Goal: Task Accomplishment & Management: Use online tool/utility

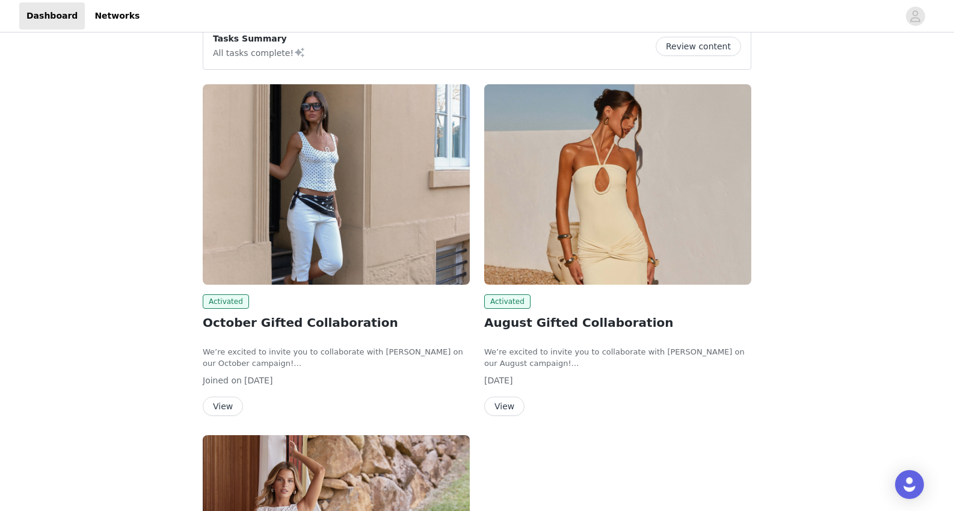
scroll to position [56, 0]
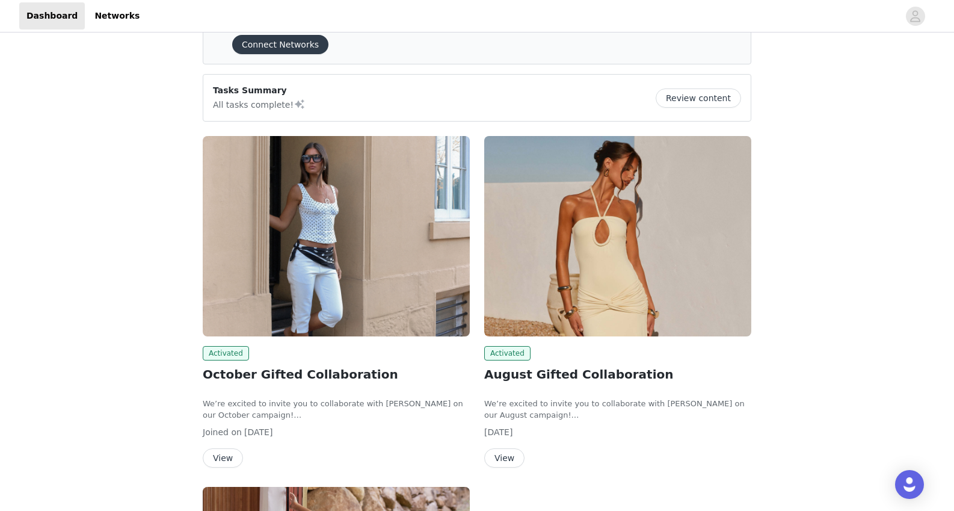
click at [705, 94] on button "Review content" at bounding box center [698, 97] width 85 height 19
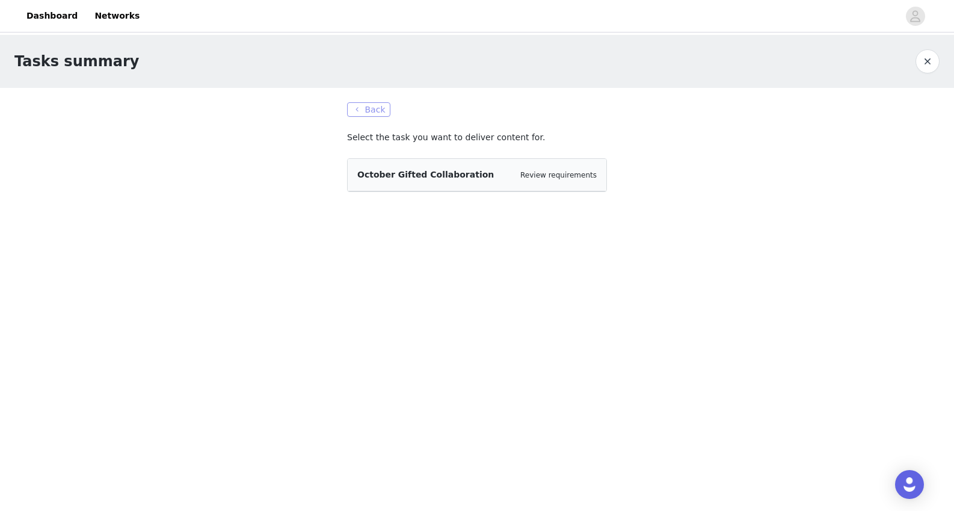
click at [375, 109] on button "Back" at bounding box center [368, 109] width 43 height 14
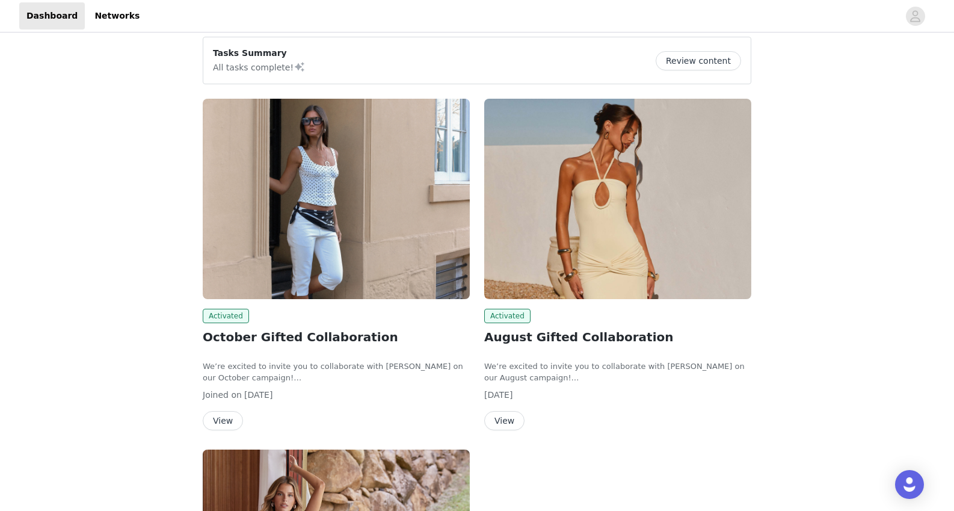
scroll to position [114, 0]
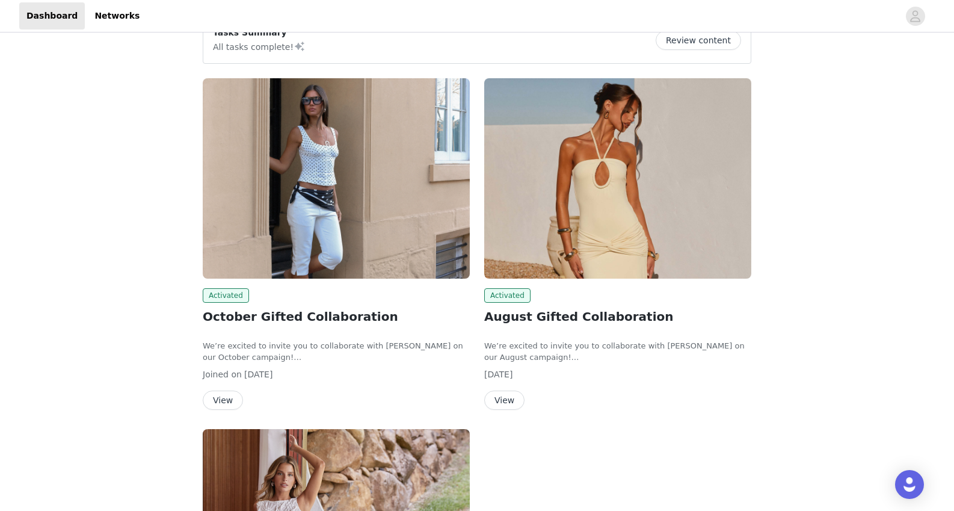
click at [316, 315] on h2 "October Gifted Collaboration" at bounding box center [336, 316] width 267 height 18
click at [326, 251] on img at bounding box center [336, 178] width 267 height 200
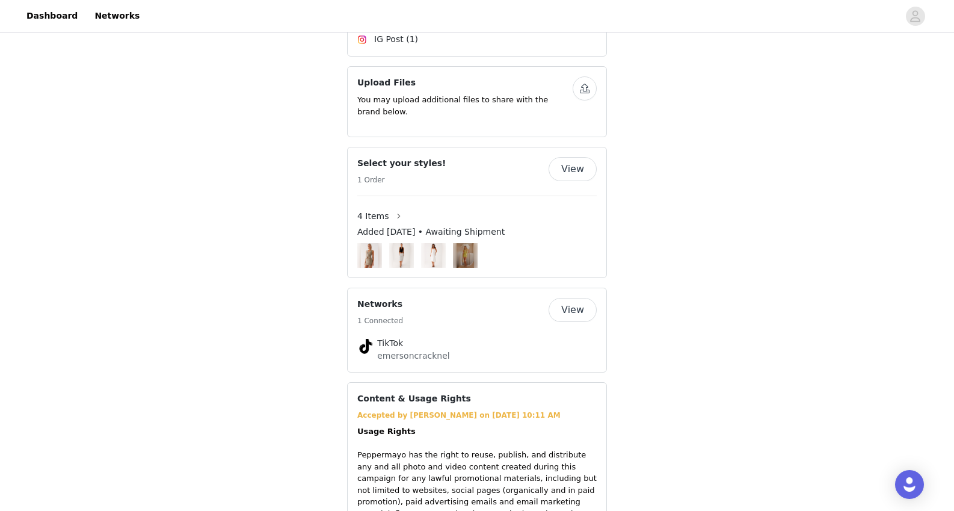
scroll to position [868, 0]
